Goal: Task Accomplishment & Management: Manage account settings

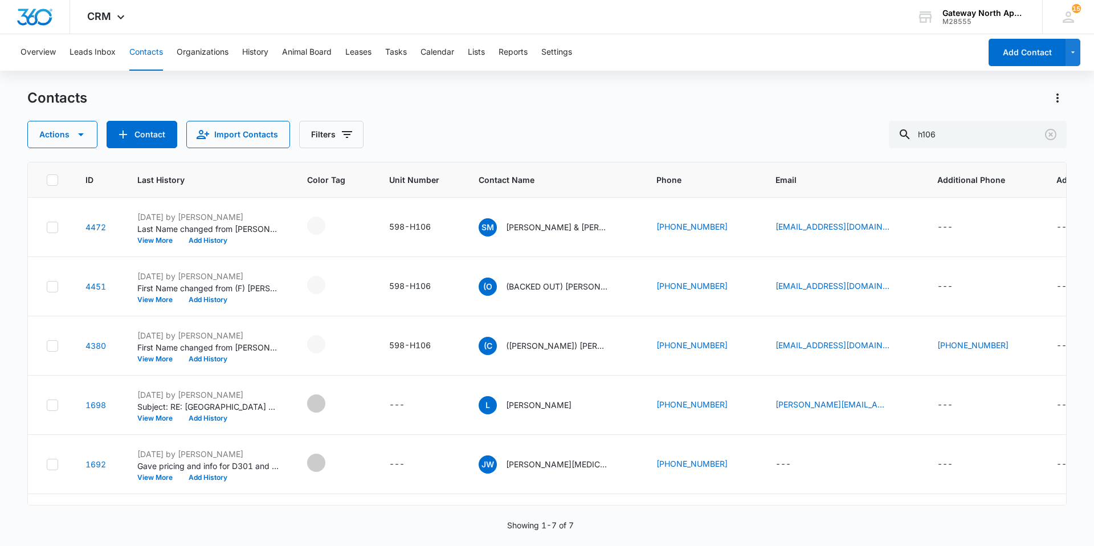
drag, startPoint x: 1004, startPoint y: 134, endPoint x: 669, endPoint y: 111, distance: 335.8
click at [669, 111] on div "Contacts Actions Contact Import Contacts Filters h106" at bounding box center [546, 118] width 1039 height 59
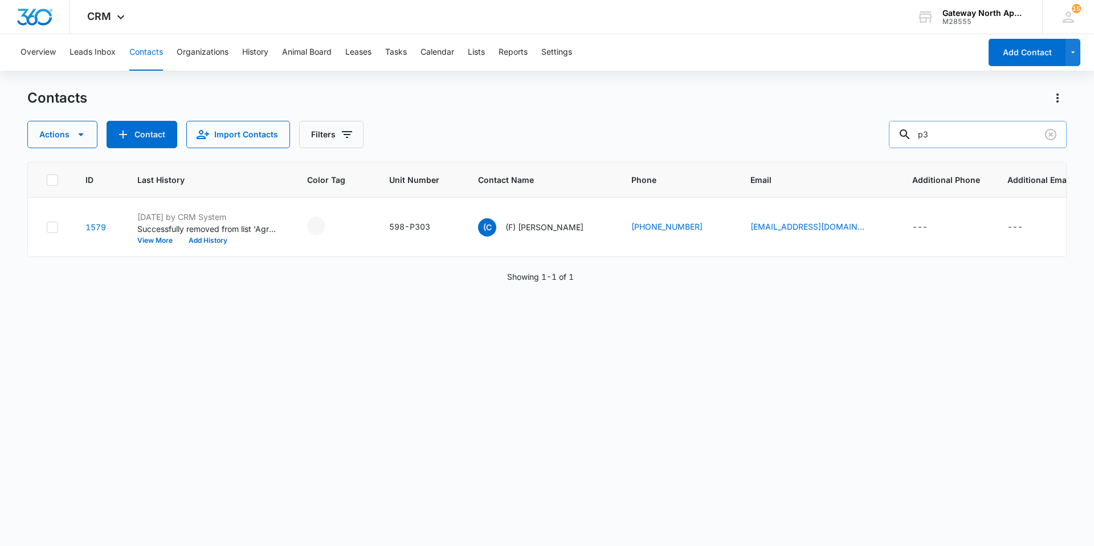
type input "p"
type input "l300"
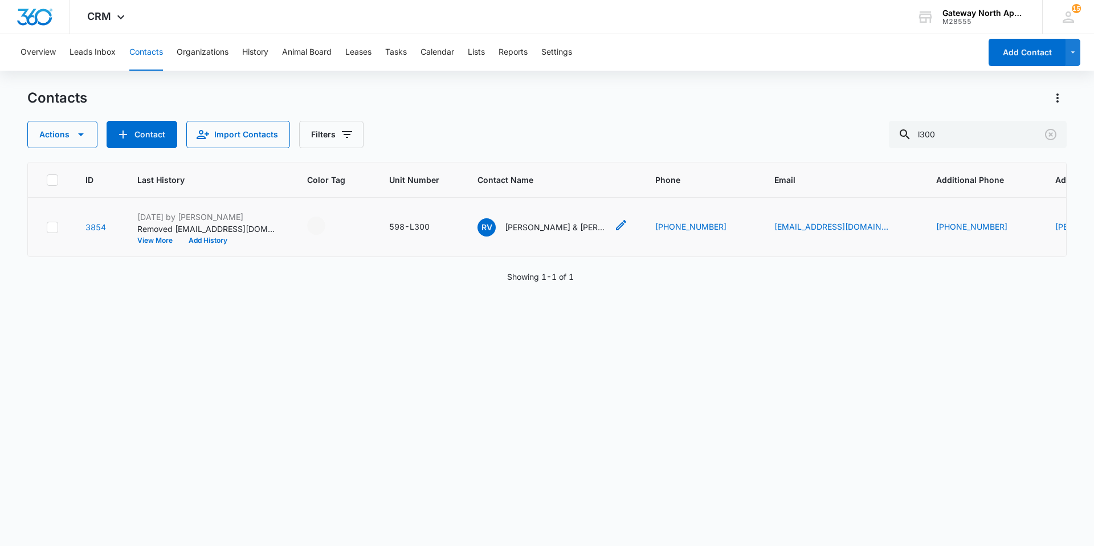
click at [519, 226] on p "[PERSON_NAME] & [PERSON_NAME]" at bounding box center [556, 227] width 103 height 12
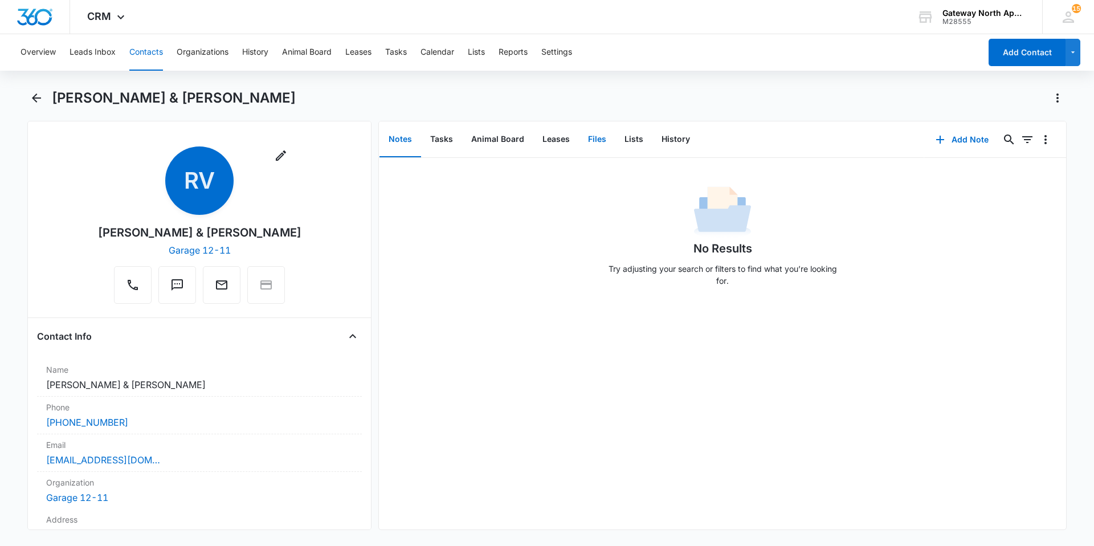
click at [599, 140] on button "Files" at bounding box center [597, 139] width 36 height 35
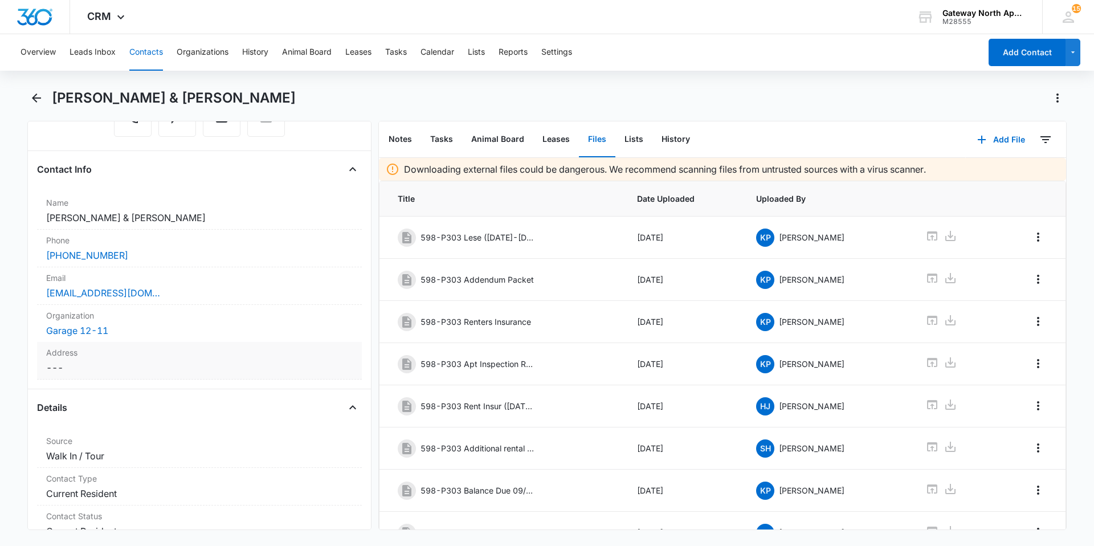
scroll to position [171, 0]
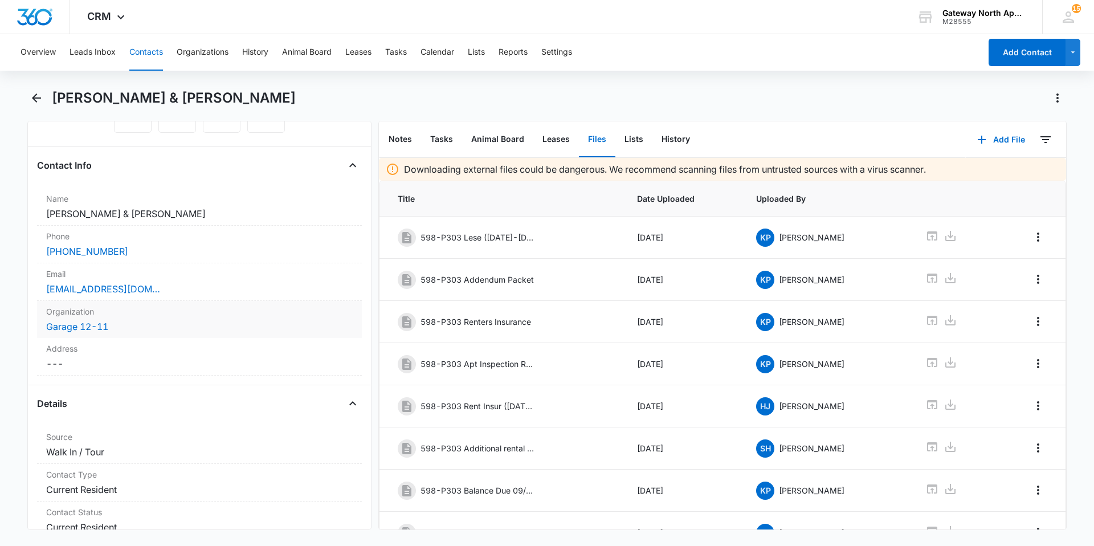
drag, startPoint x: 265, startPoint y: 320, endPoint x: 273, endPoint y: 320, distance: 8.5
click at [265, 320] on dd "Cancel Save Changes Garage 12-11" at bounding box center [199, 327] width 306 height 14
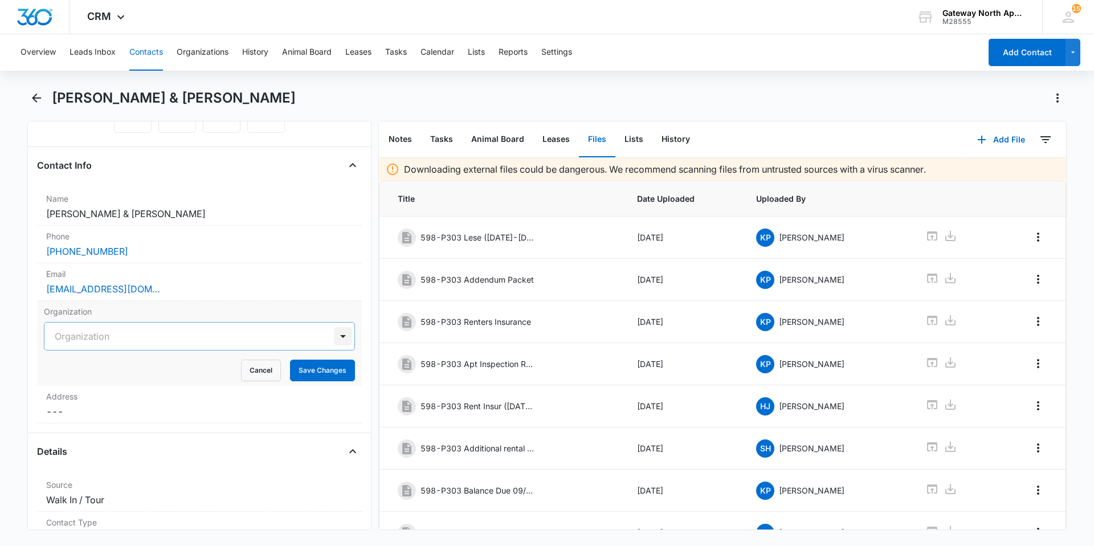
click at [334, 337] on div at bounding box center [343, 336] width 18 height 18
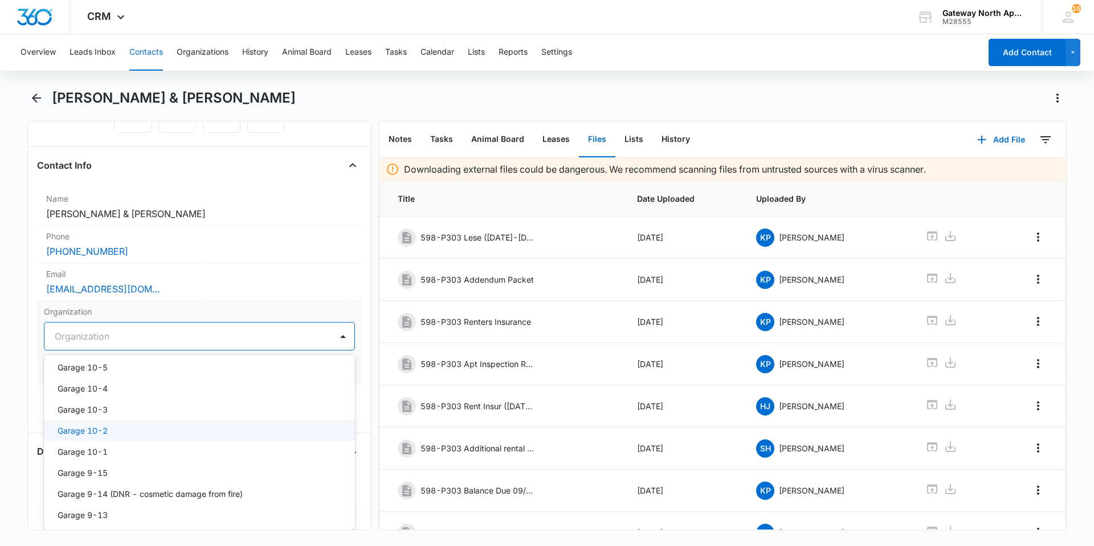
scroll to position [1139, 0]
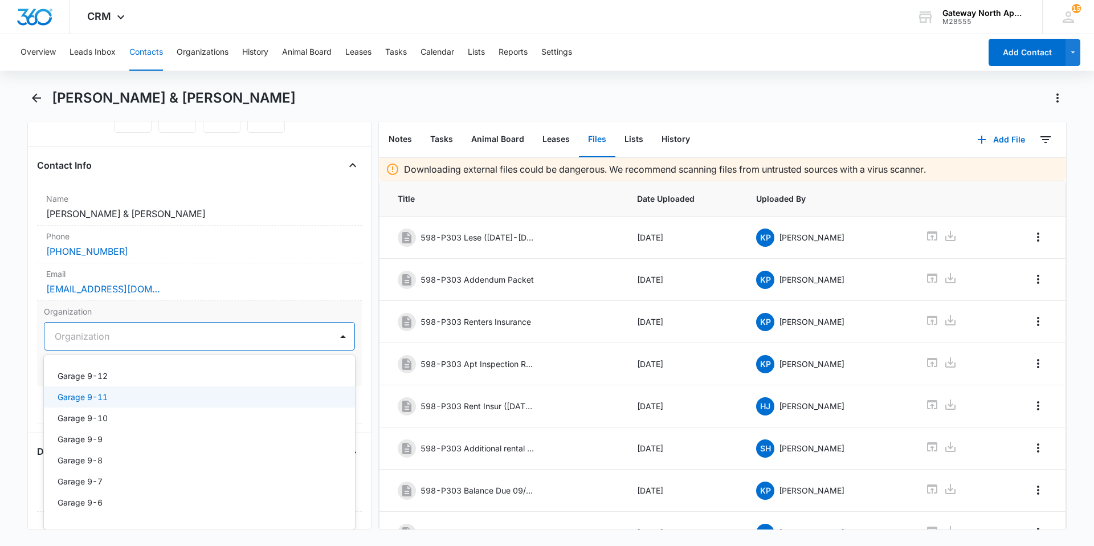
click at [254, 402] on div "Garage 9-11" at bounding box center [198, 397] width 281 height 12
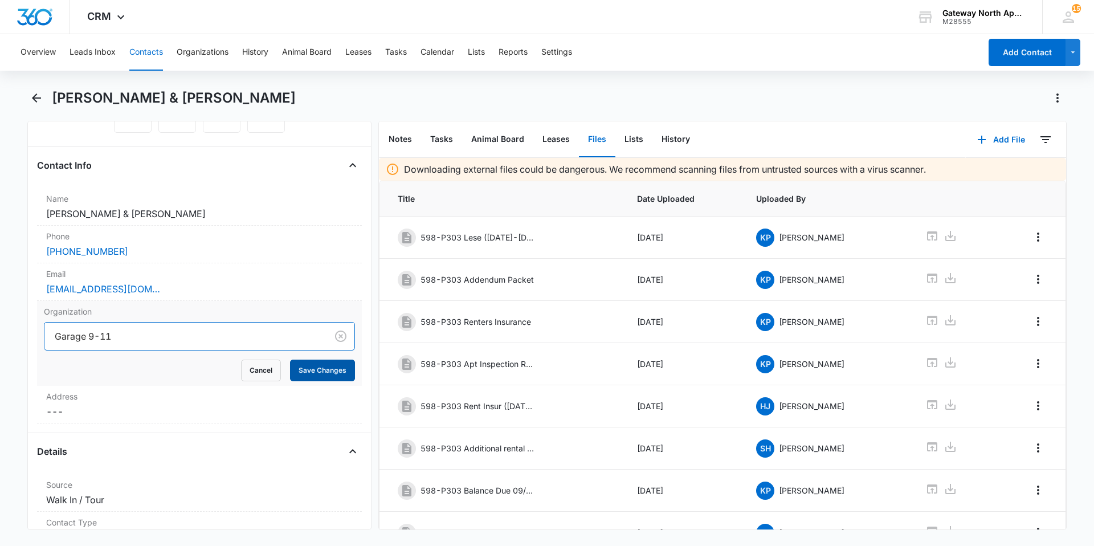
click at [302, 365] on button "Save Changes" at bounding box center [322, 370] width 65 height 22
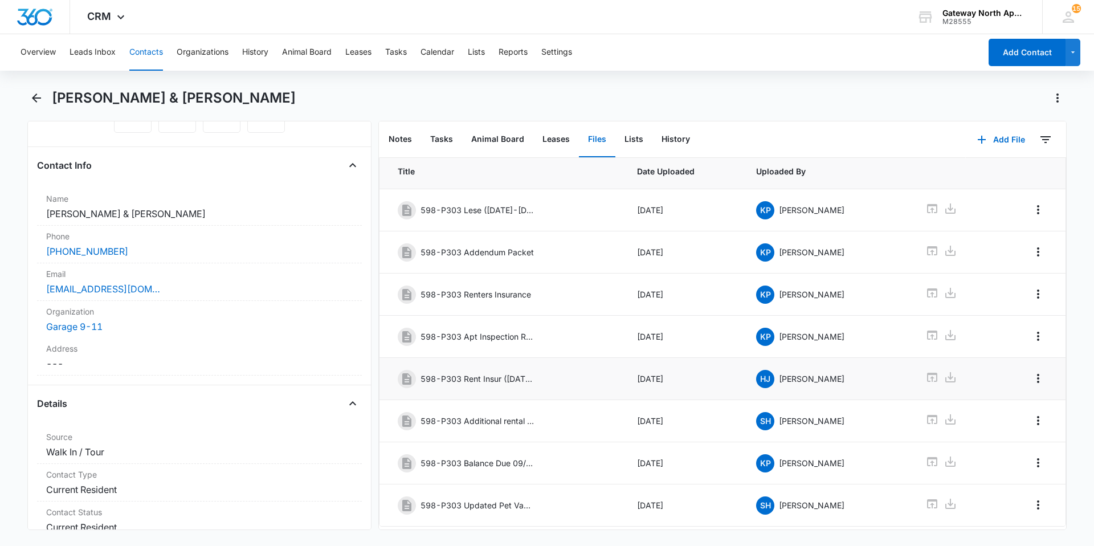
scroll to position [0, 0]
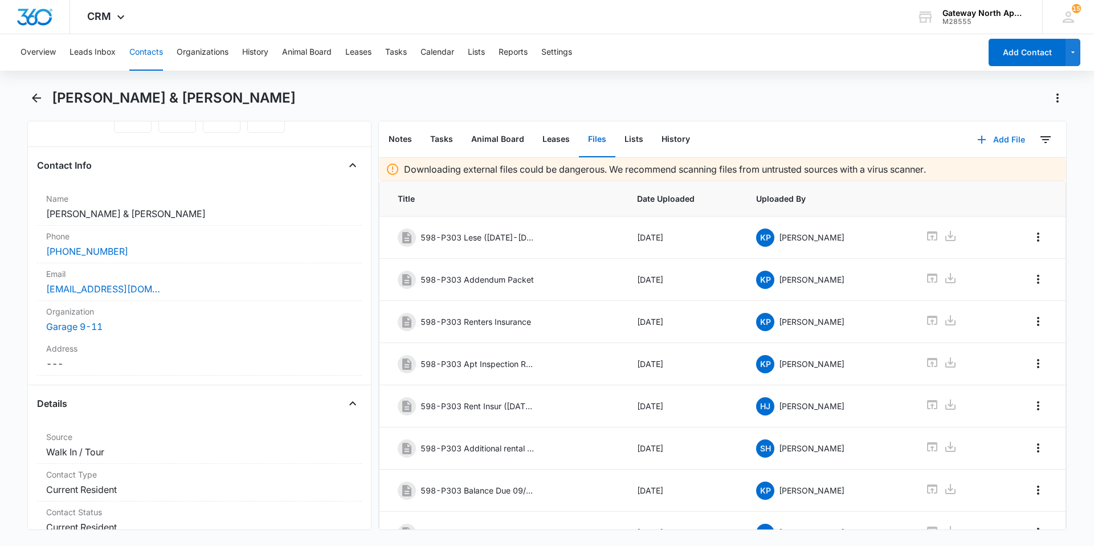
click at [979, 142] on icon "button" at bounding box center [982, 140] width 14 height 14
click at [1005, 175] on button "Upload Files" at bounding box center [992, 175] width 87 height 17
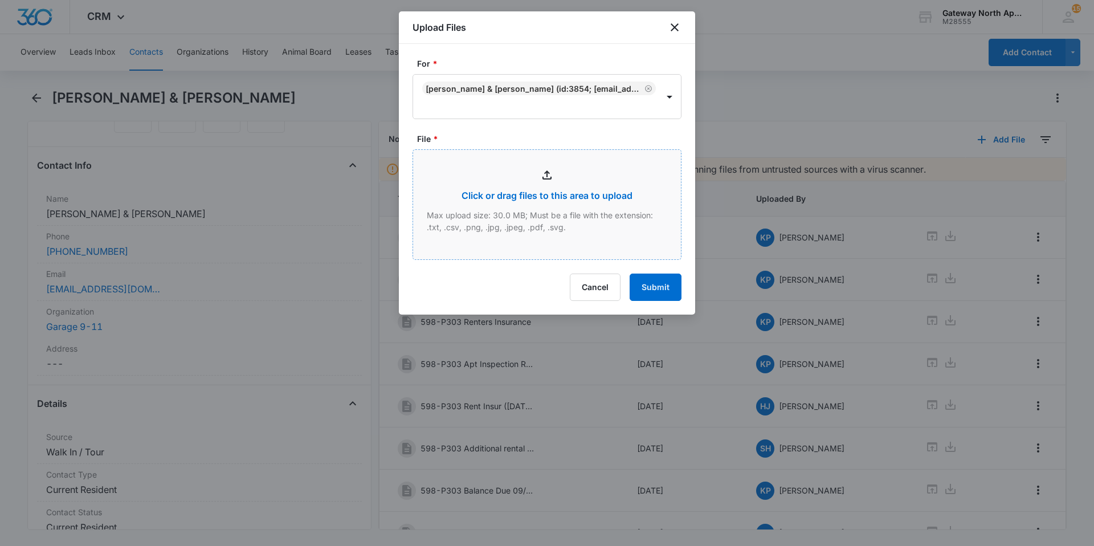
type input "C:\fakepath\Xerox Scan_10142025153725.pdf"
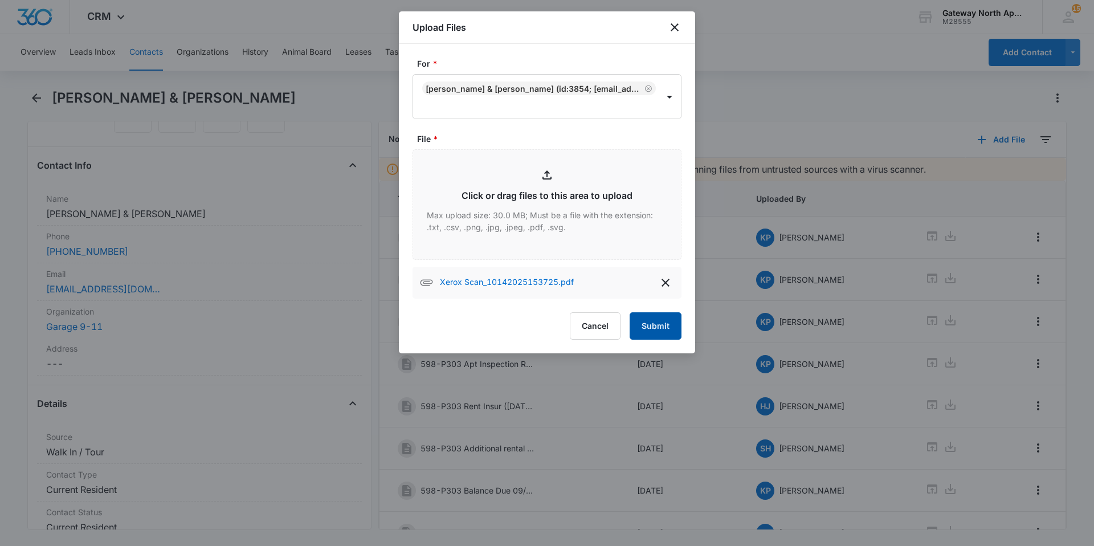
click at [654, 319] on button "Submit" at bounding box center [655, 325] width 52 height 27
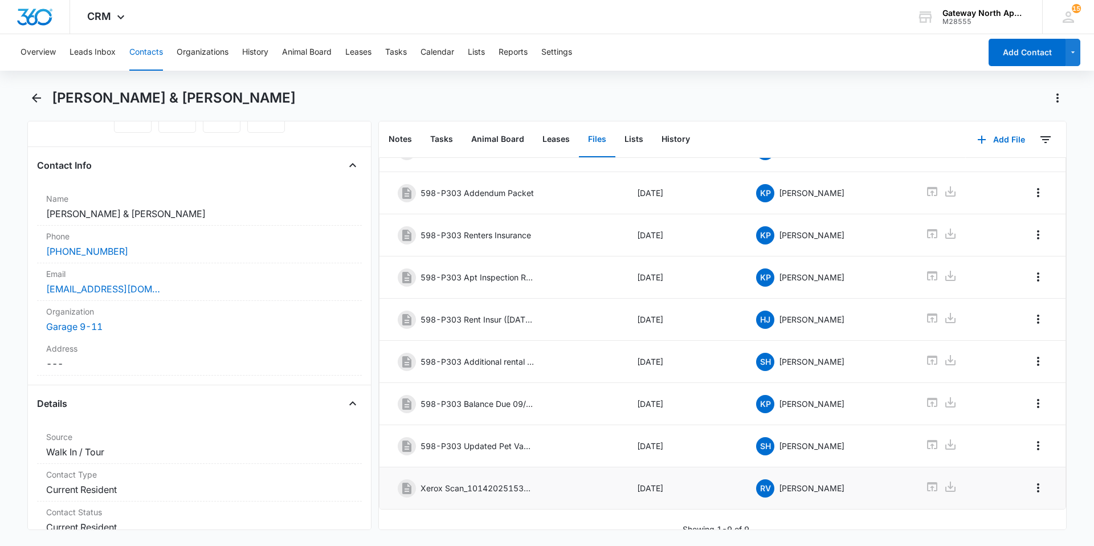
scroll to position [101, 0]
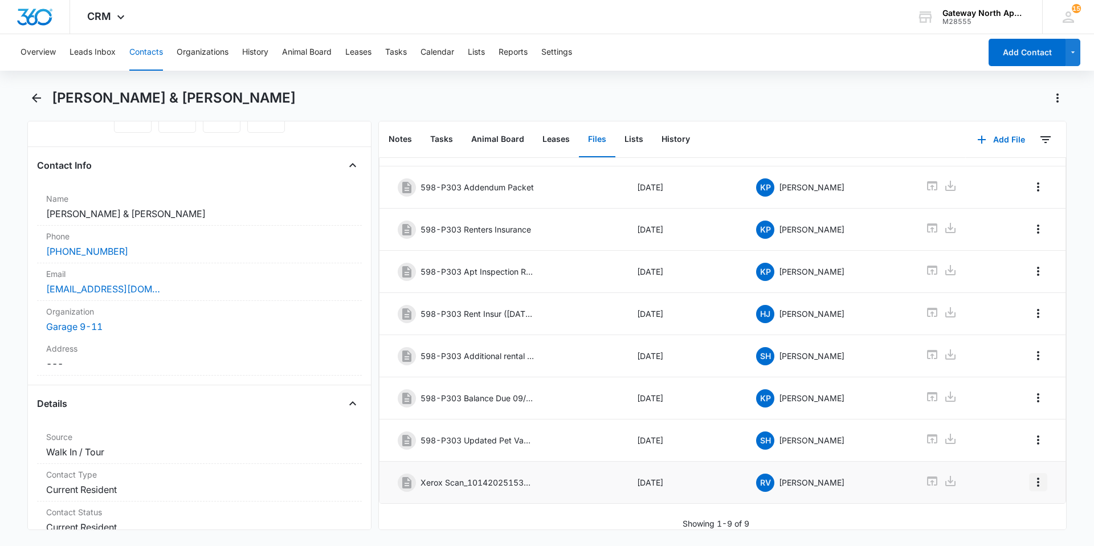
click at [1031, 475] on icon "Overflow Menu" at bounding box center [1038, 482] width 14 height 14
click at [1015, 508] on button "Edit" at bounding box center [1005, 505] width 65 height 17
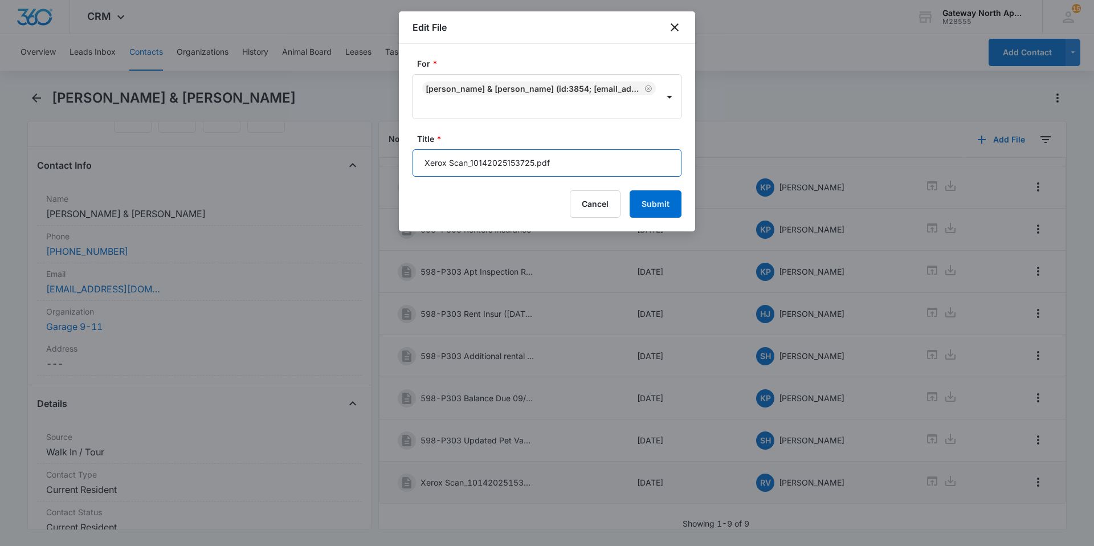
drag, startPoint x: 464, startPoint y: 161, endPoint x: 318, endPoint y: 146, distance: 147.1
click at [318, 146] on body "CRM Apps Reputation Websites Forms CRM Email Social Content Ads Intelligence Fi…" at bounding box center [547, 273] width 1094 height 546
type input "9"
type input "598-L300 Lease Packet"
click at [653, 199] on button "Submit" at bounding box center [655, 203] width 52 height 27
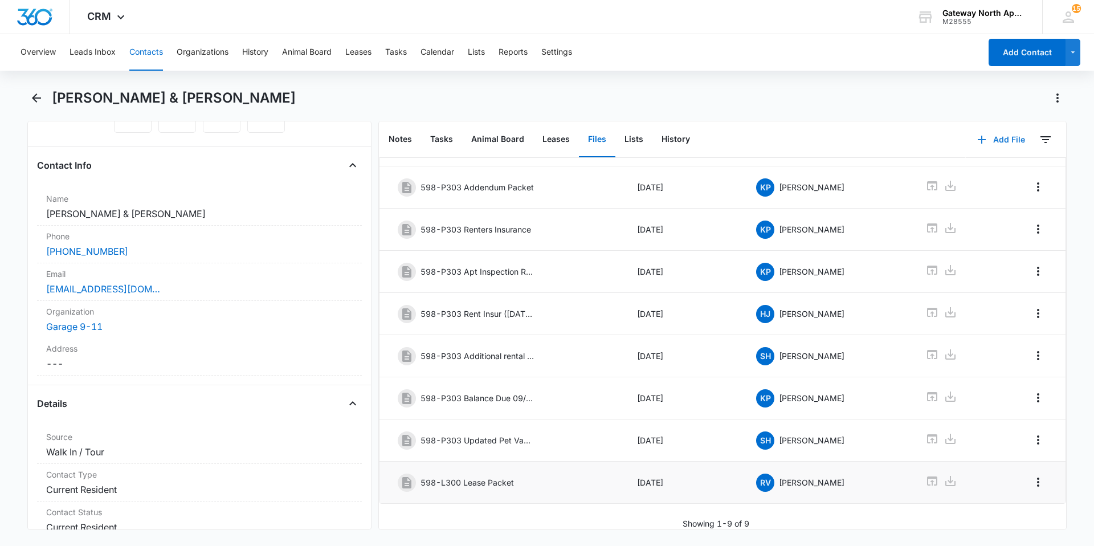
click at [979, 137] on icon "button" at bounding box center [982, 140] width 14 height 14
click at [988, 175] on div "Upload Files" at bounding box center [986, 176] width 46 height 8
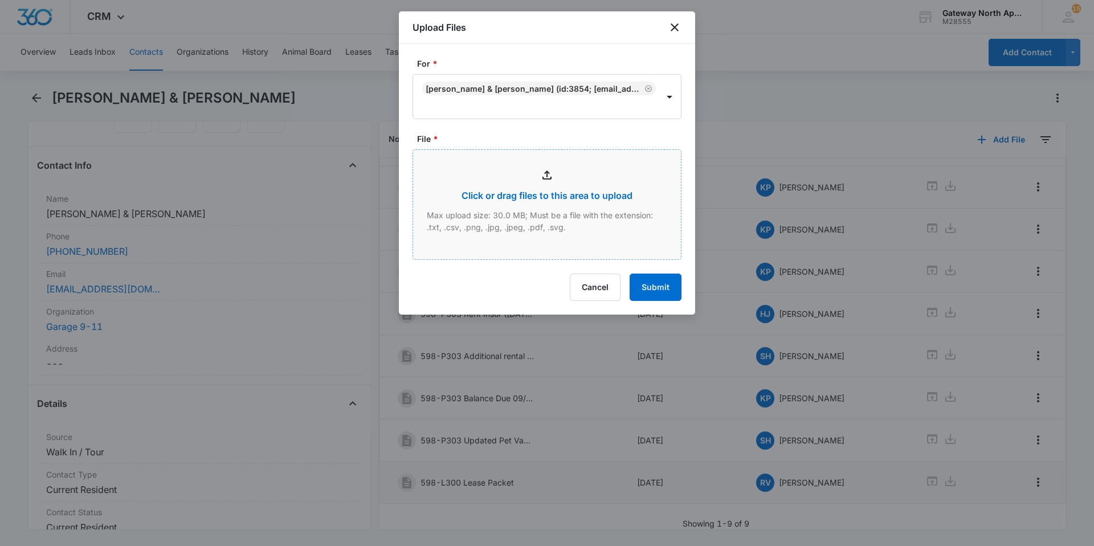
type input "C:\fakepath\Xerox Scan_10142025153811.pdf"
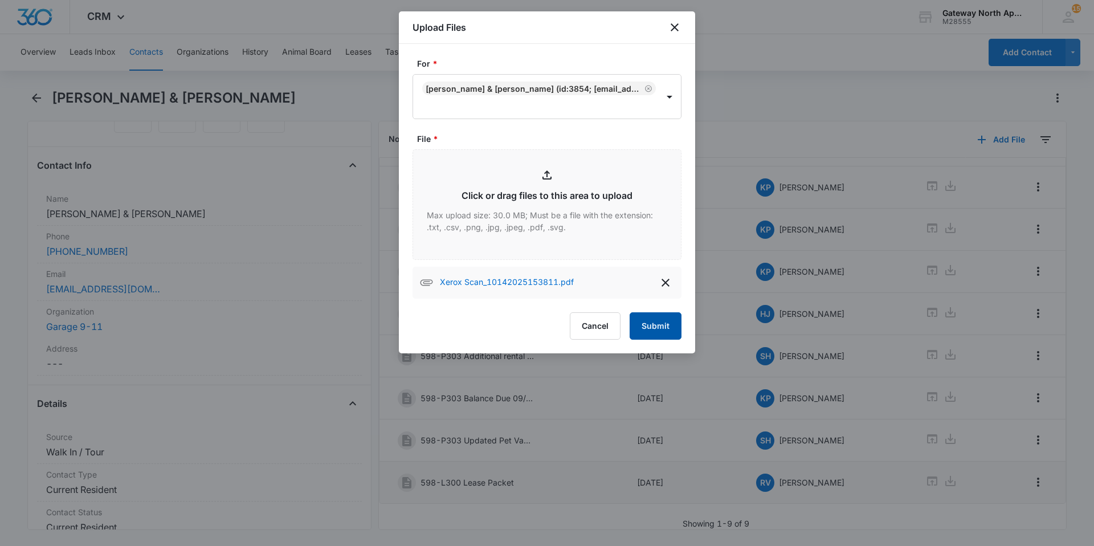
click at [643, 326] on button "Submit" at bounding box center [655, 325] width 52 height 27
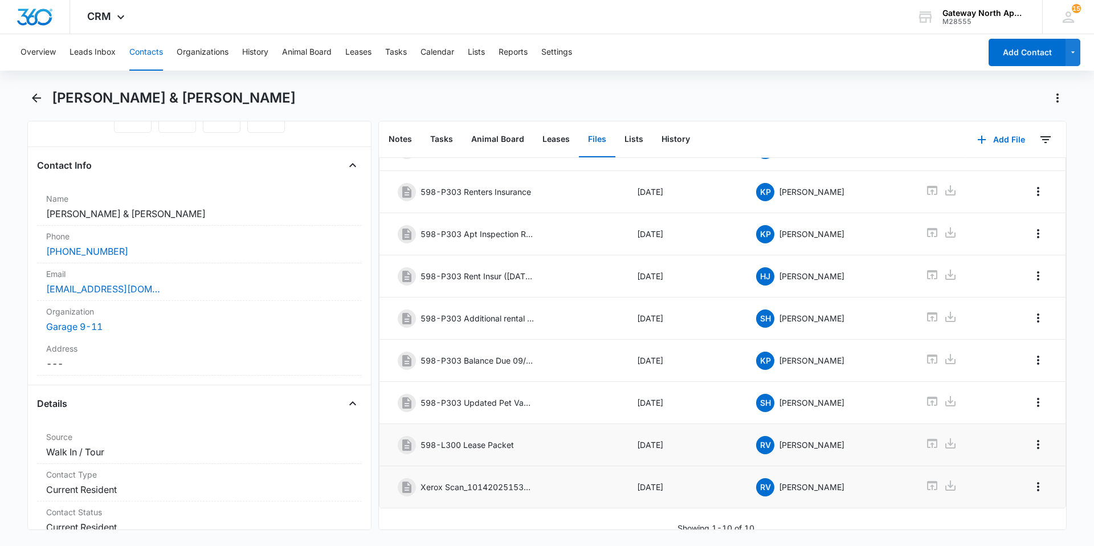
scroll to position [143, 0]
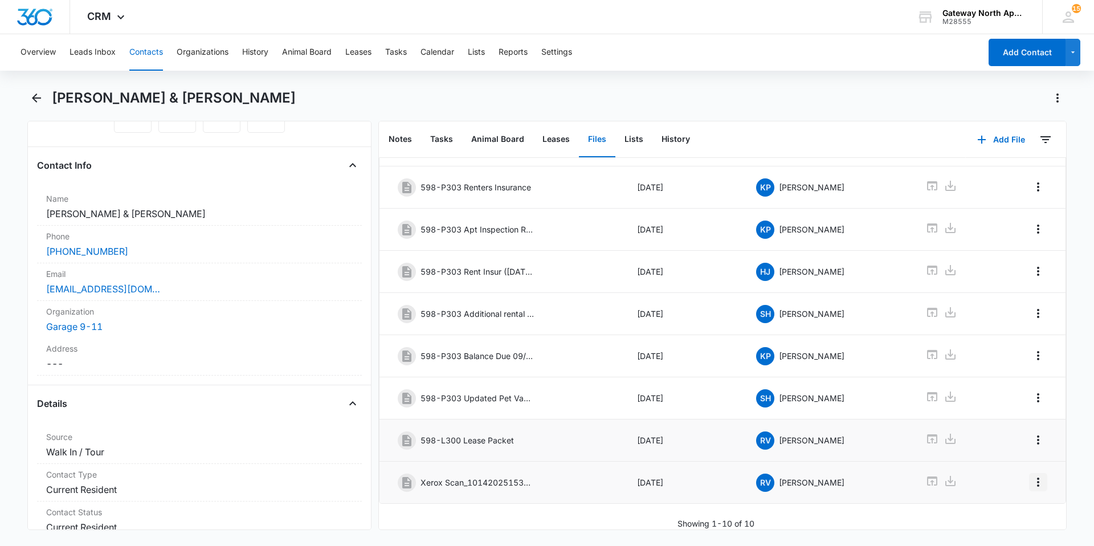
click at [1031, 475] on icon "Overflow Menu" at bounding box center [1038, 482] width 14 height 14
click at [1018, 506] on button "Edit" at bounding box center [1005, 505] width 65 height 17
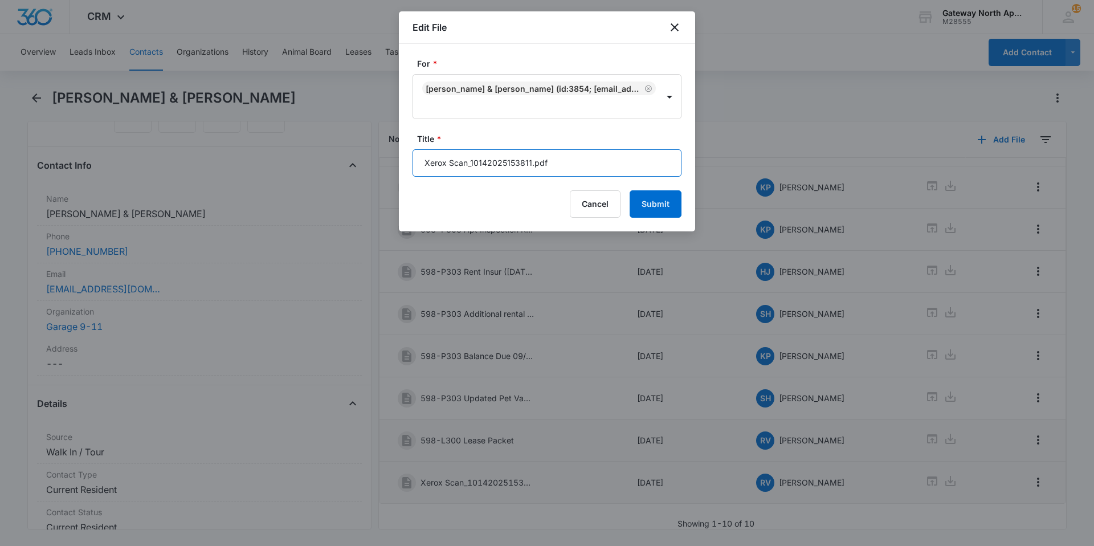
drag, startPoint x: 573, startPoint y: 156, endPoint x: 572, endPoint y: 162, distance: 5.8
click at [572, 159] on input "Xerox Scan_10142025153811.pdf" at bounding box center [546, 162] width 269 height 27
drag, startPoint x: 570, startPoint y: 166, endPoint x: 168, endPoint y: 173, distance: 402.2
click at [168, 173] on body "CRM Apps Reputation Websites Forms CRM Email Social Content Ads Intelligence Fi…" at bounding box center [547, 273] width 1094 height 546
type input "598-L300 Pet Packet"
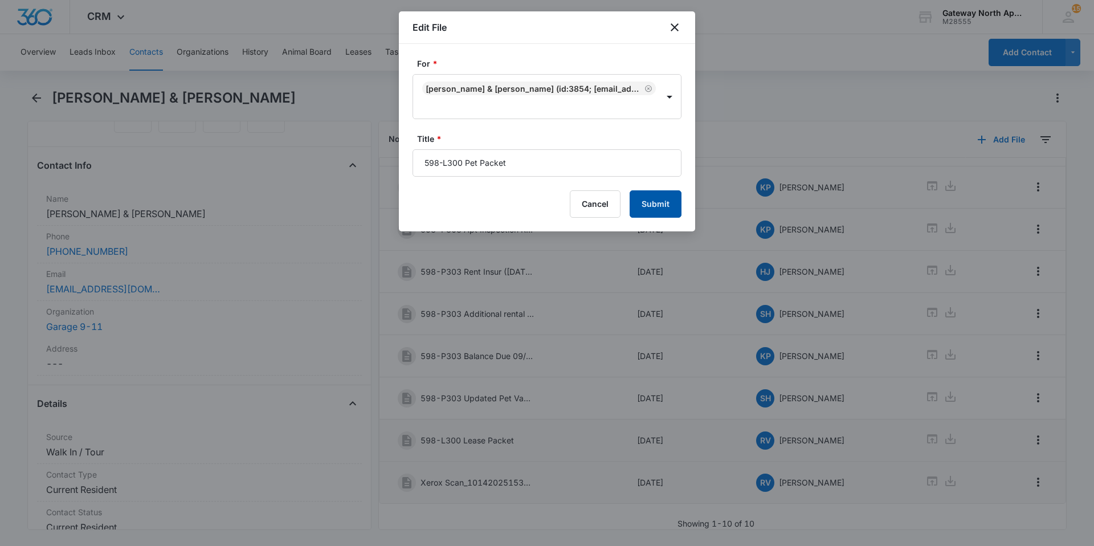
click at [650, 204] on button "Submit" at bounding box center [655, 203] width 52 height 27
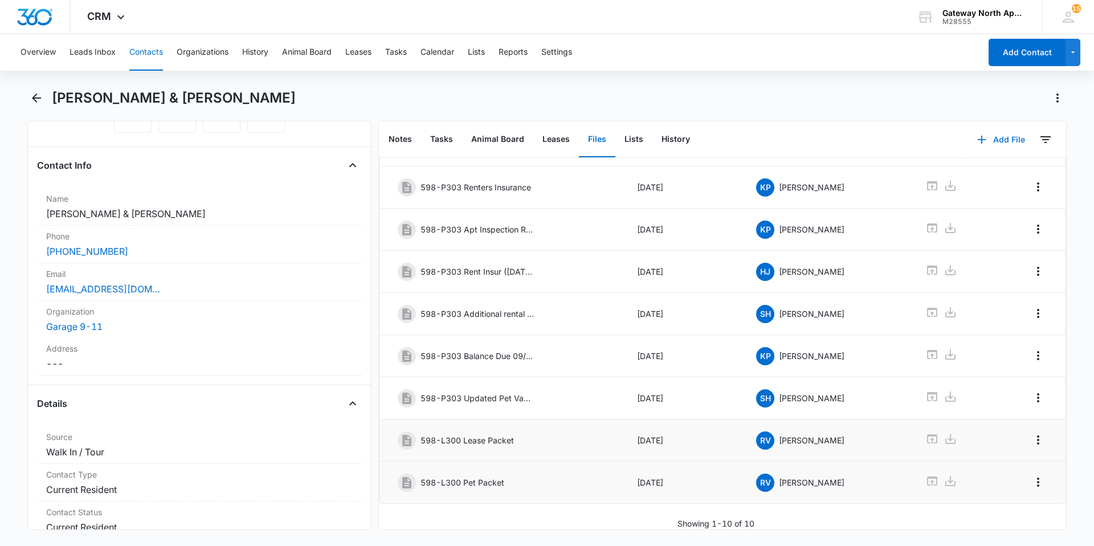
click at [1009, 136] on button "Add File" at bounding box center [1001, 139] width 71 height 27
click at [970, 178] on div "Upload Files" at bounding box center [986, 176] width 46 height 8
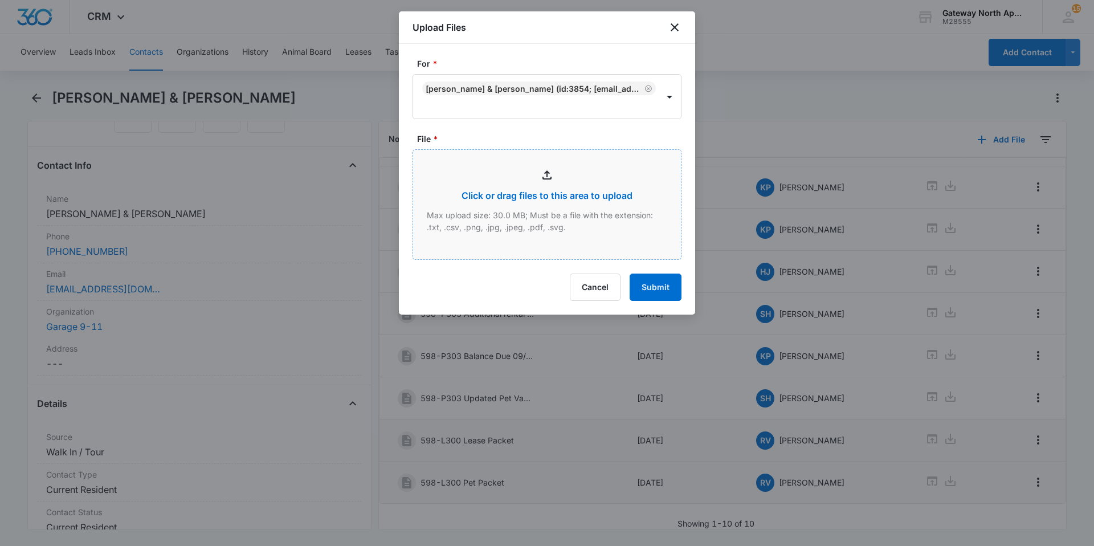
type input "C:\fakepath\SKM_C750i25101411190.pdf"
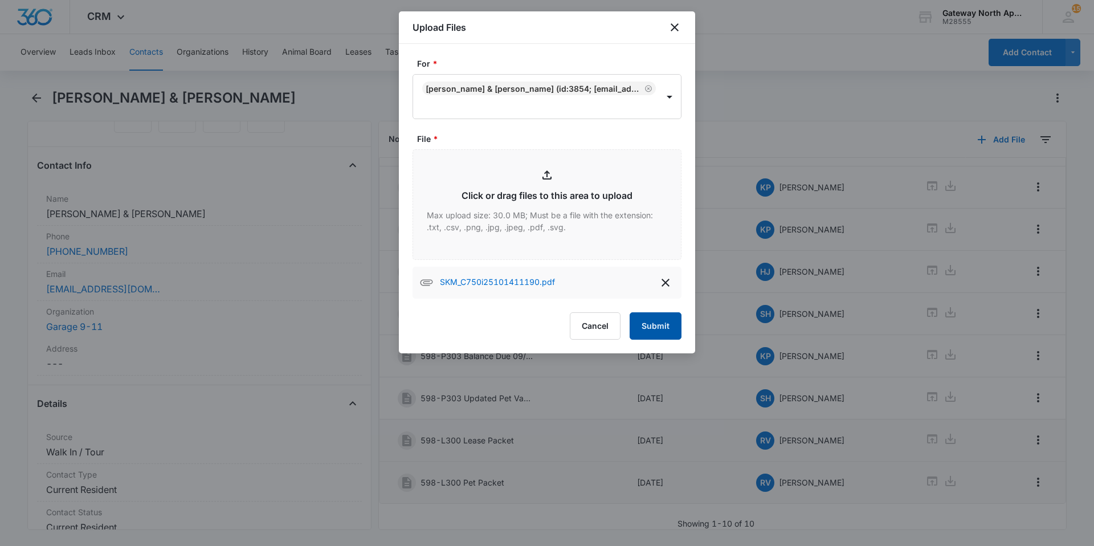
click at [666, 332] on button "Submit" at bounding box center [655, 325] width 52 height 27
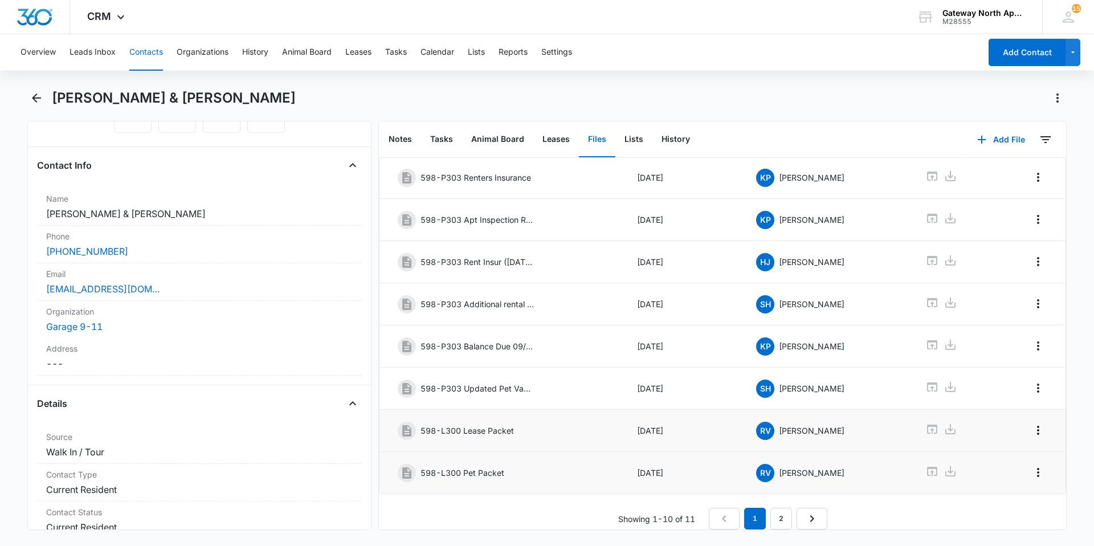
scroll to position [153, 0]
click at [770, 509] on link "2" at bounding box center [781, 519] width 22 height 22
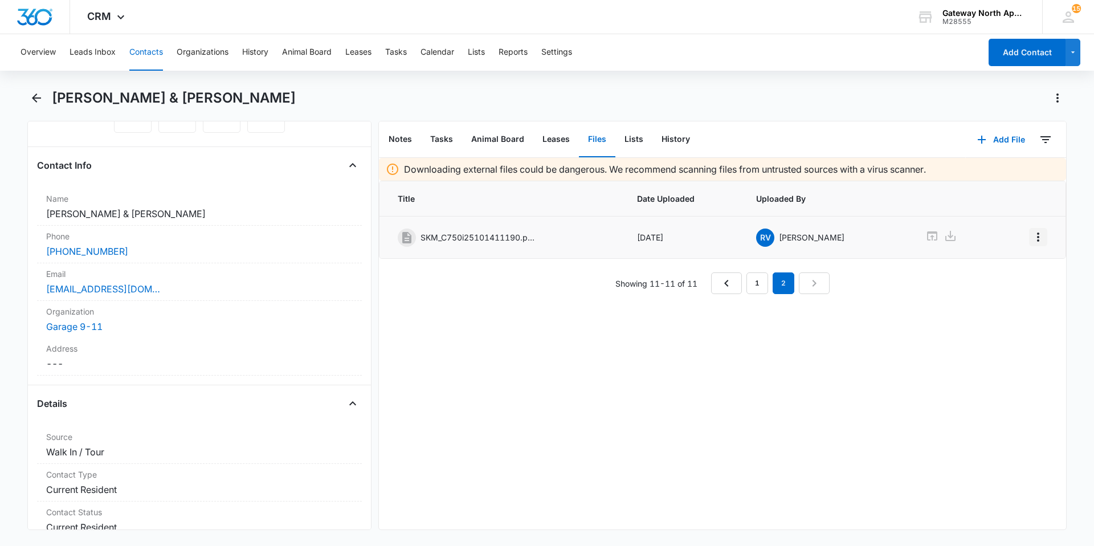
click at [1031, 235] on icon "Overflow Menu" at bounding box center [1038, 237] width 14 height 14
click at [987, 270] on div "Edit" at bounding box center [999, 269] width 24 height 8
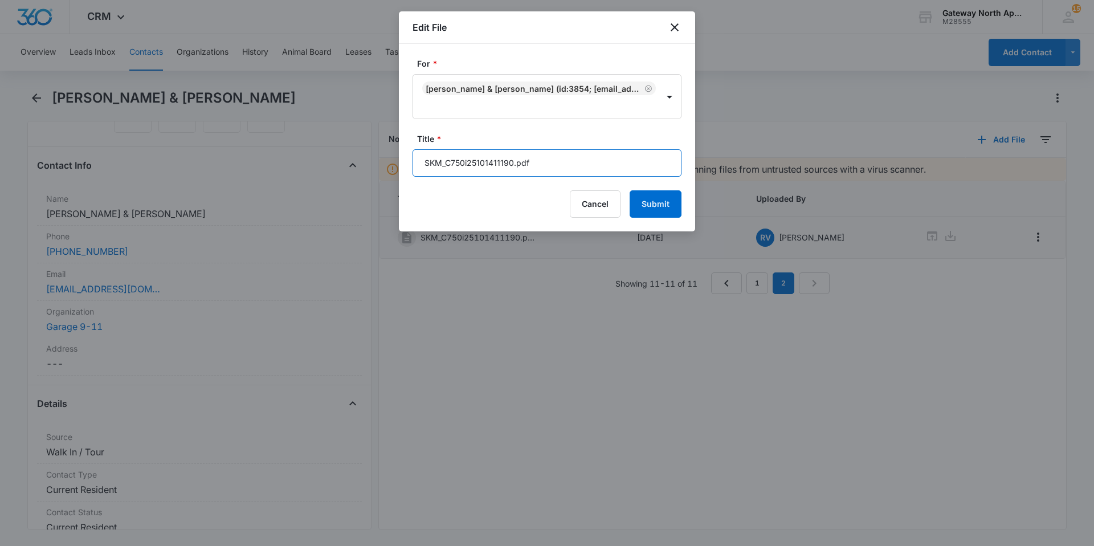
drag, startPoint x: 376, startPoint y: 165, endPoint x: 220, endPoint y: 159, distance: 155.6
click at [222, 159] on body "CRM Apps Reputation Websites Forms CRM Email Social Content Ads Intelligence Fi…" at bounding box center [547, 273] width 1094 height 546
type input "598-L300 Lease ([DATE]-[DATE])"
click at [629, 190] on button "Submit" at bounding box center [655, 203] width 52 height 27
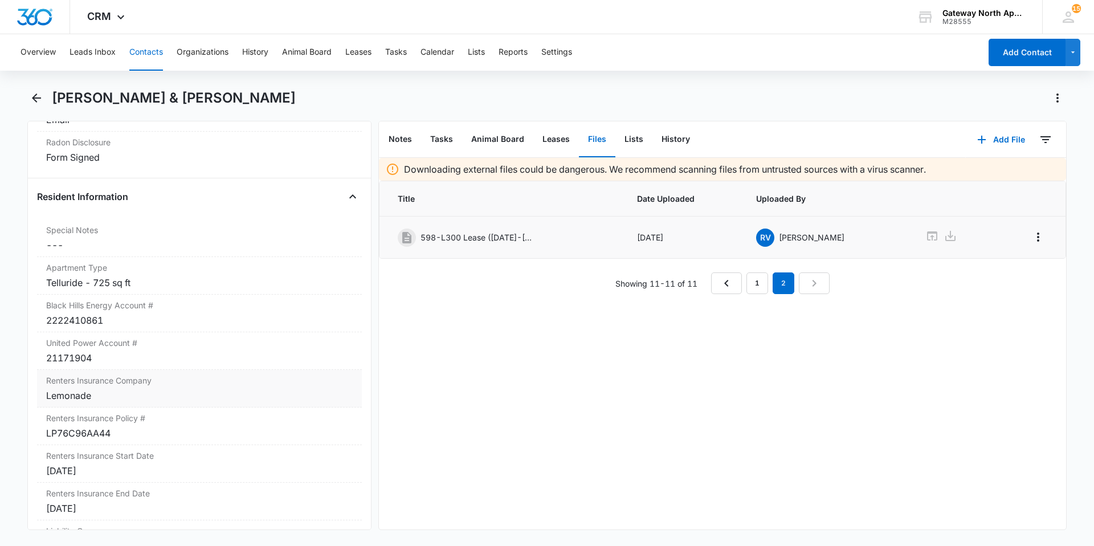
scroll to position [1139, 0]
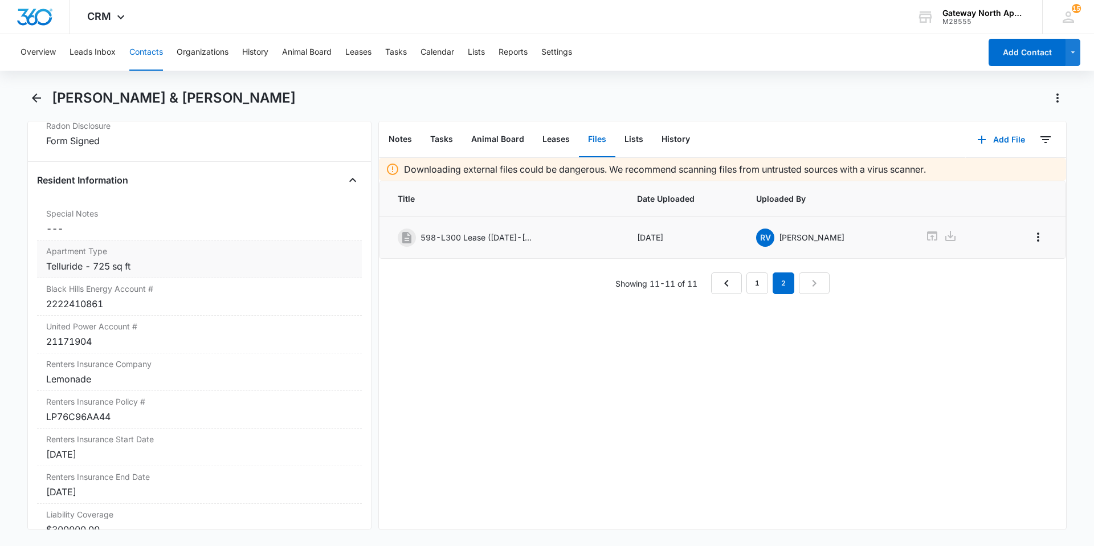
click at [206, 265] on div "Telluride - 725 sq ft" at bounding box center [199, 266] width 306 height 14
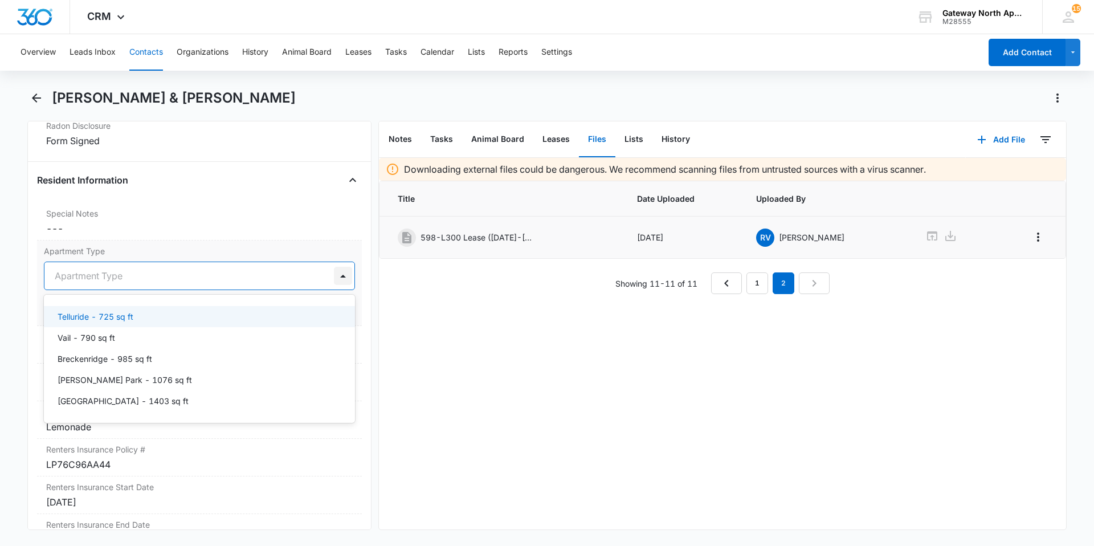
click at [337, 275] on div at bounding box center [343, 276] width 18 height 18
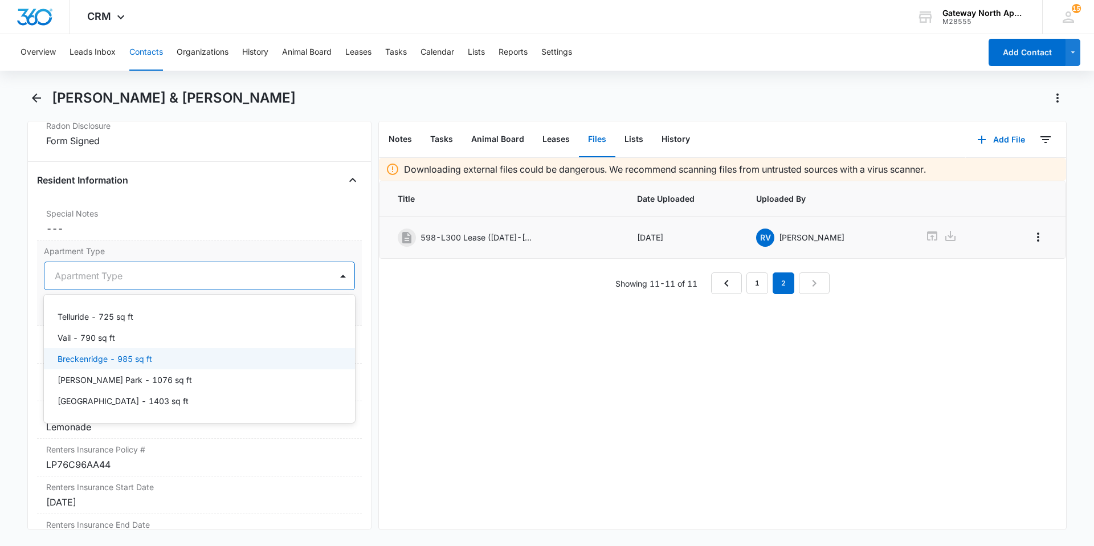
click at [279, 351] on div "Breckenridge - 985 sq ft" at bounding box center [199, 358] width 311 height 21
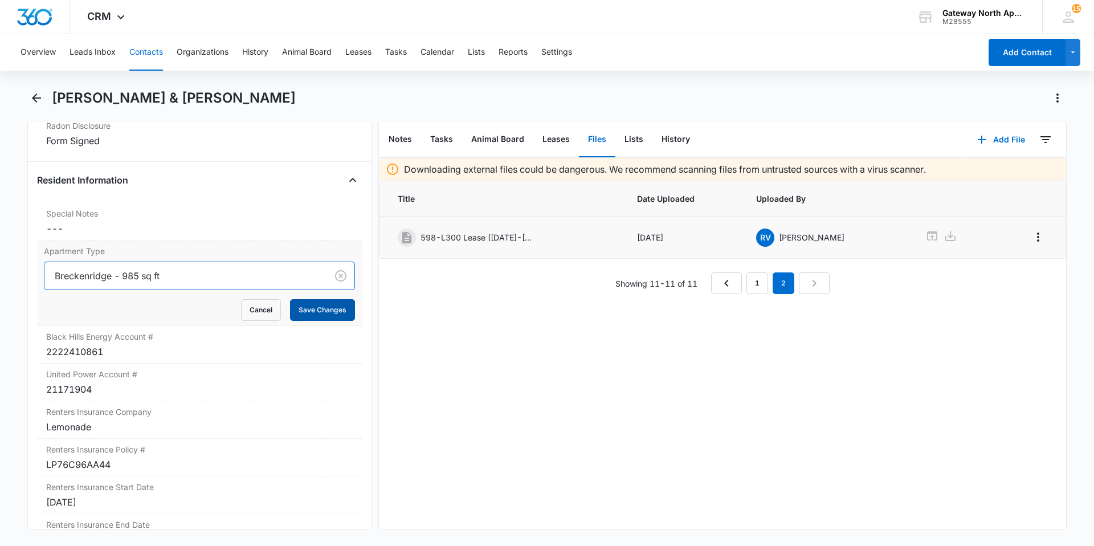
click at [332, 310] on button "Save Changes" at bounding box center [322, 310] width 65 height 22
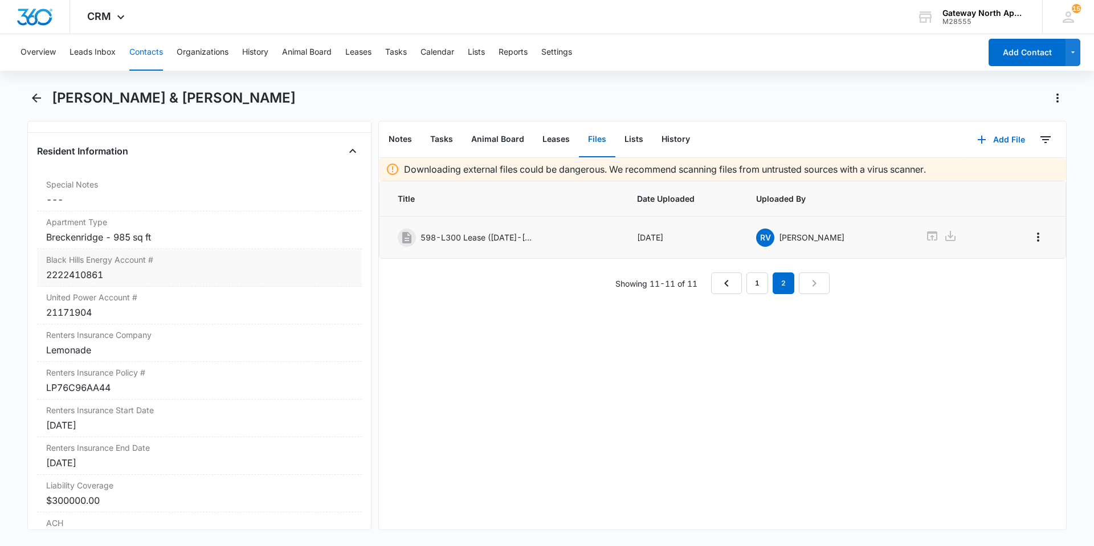
scroll to position [1196, 0]
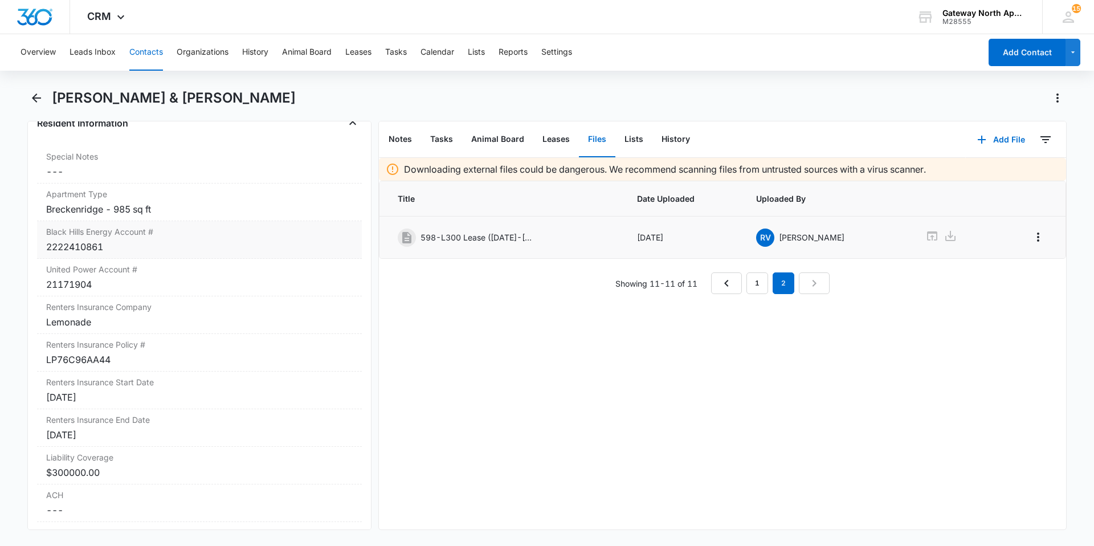
click at [207, 251] on div "2222410861" at bounding box center [199, 247] width 306 height 14
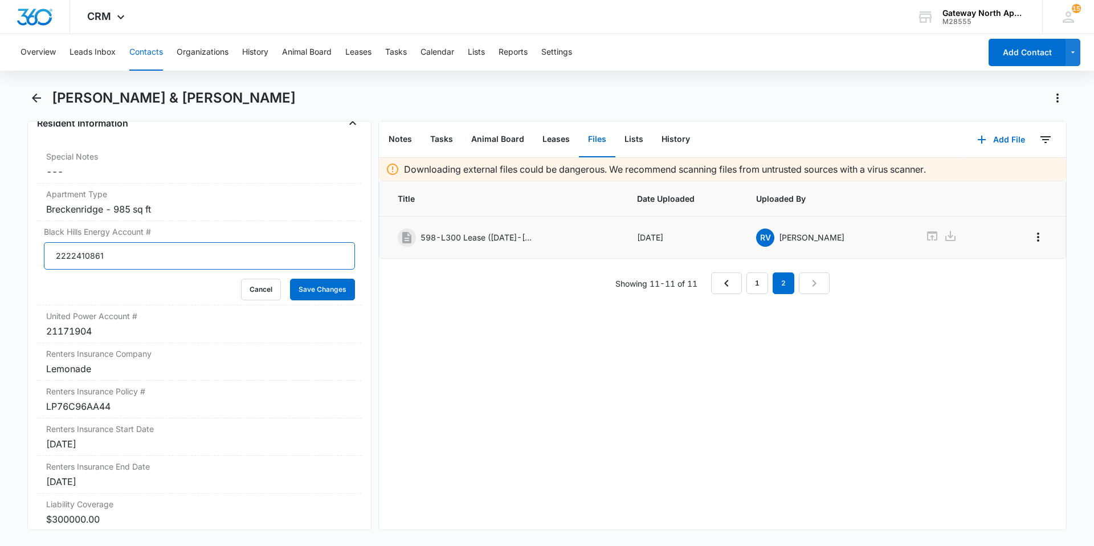
drag, startPoint x: 175, startPoint y: 249, endPoint x: 0, endPoint y: 207, distance: 179.9
click at [0, 207] on main "[PERSON_NAME] & [PERSON_NAME] Remove RV [PERSON_NAME] & [PERSON_NAME] Garage 9-…" at bounding box center [547, 316] width 1094 height 455
type input "Employee"
click at [290, 279] on button "Save Changes" at bounding box center [322, 290] width 65 height 22
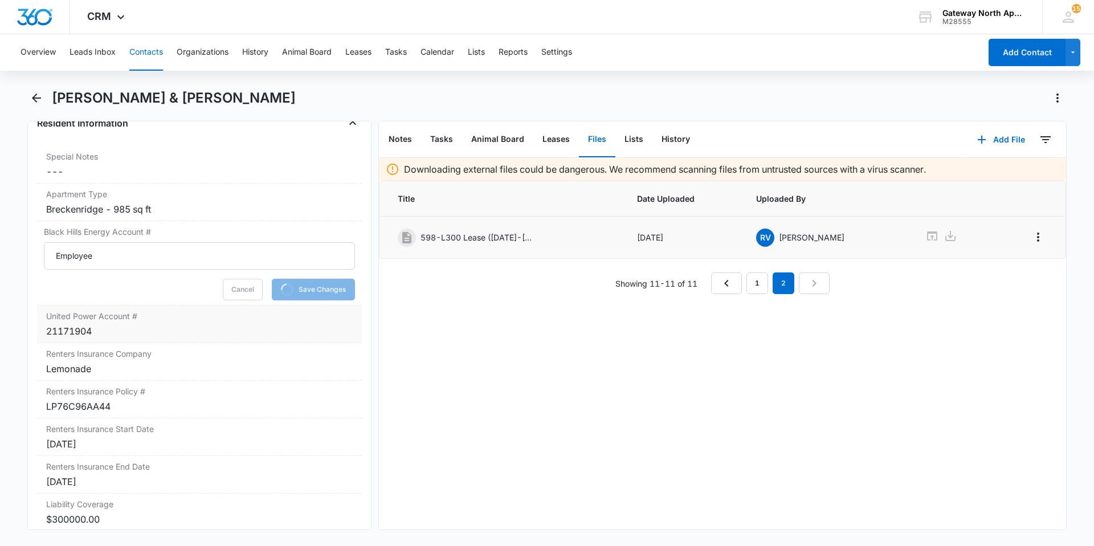
click at [193, 324] on div "United Power Account # Cancel Save Changes 21171904" at bounding box center [199, 324] width 325 height 38
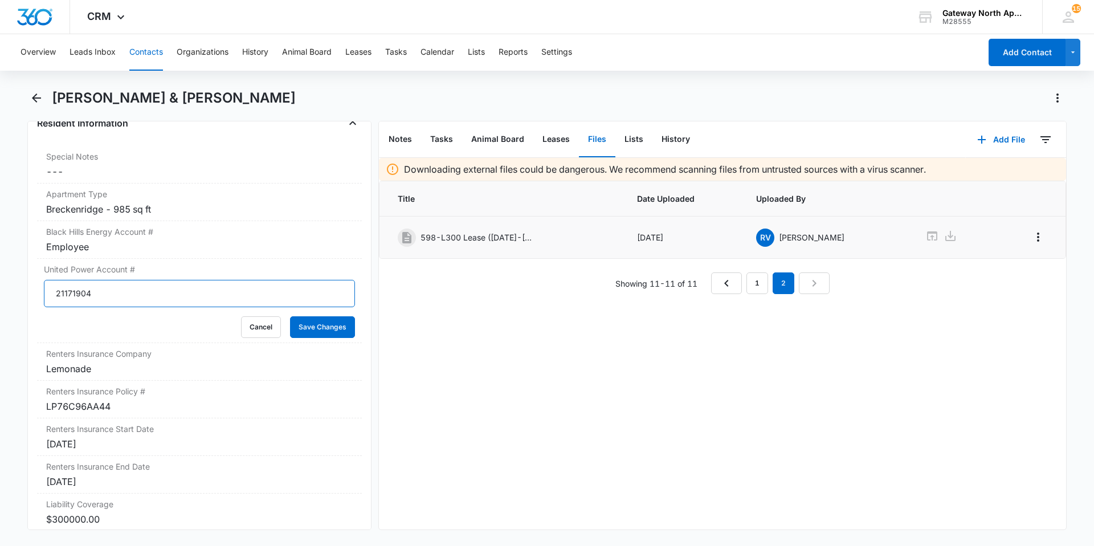
drag, startPoint x: 130, startPoint y: 302, endPoint x: 0, endPoint y: 288, distance: 130.7
click at [0, 288] on main "[PERSON_NAME] & [PERSON_NAME] Remove RV [PERSON_NAME] & [PERSON_NAME] Garage 9-…" at bounding box center [547, 316] width 1094 height 455
type input "Employee"
click at [290, 316] on button "Save Changes" at bounding box center [322, 327] width 65 height 22
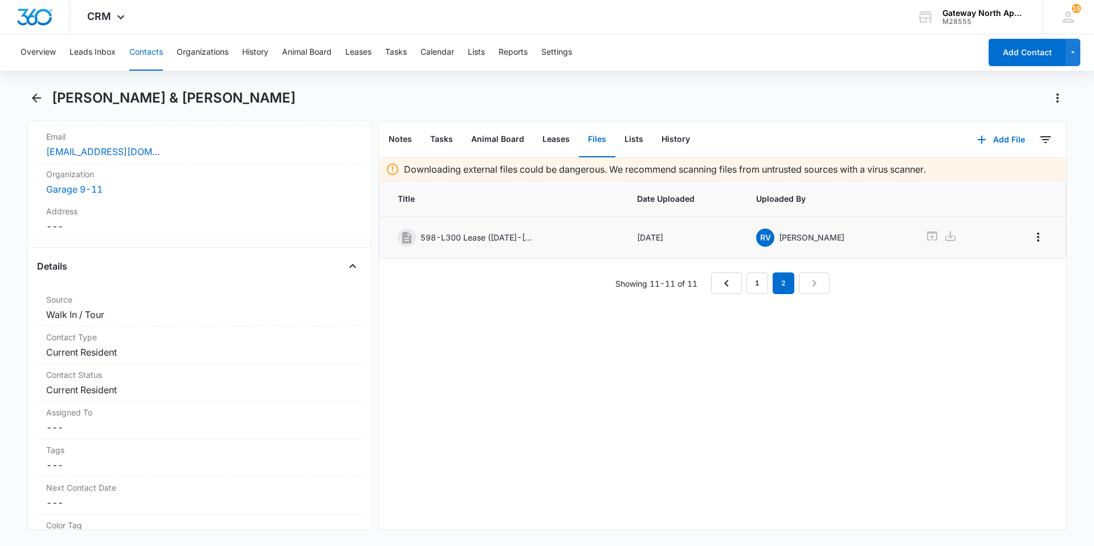
scroll to position [0, 0]
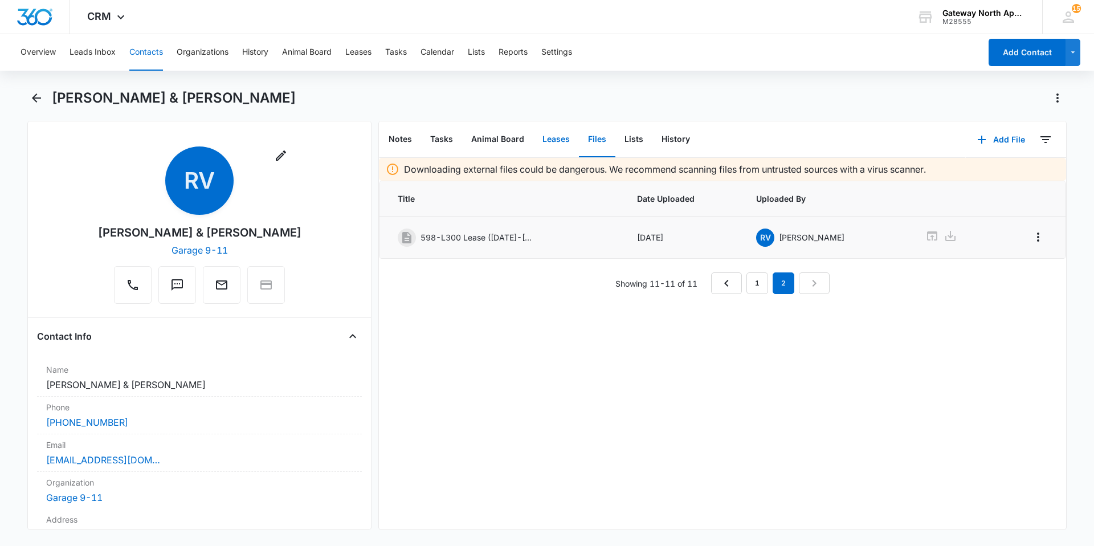
click at [551, 144] on button "Leases" at bounding box center [556, 139] width 46 height 35
